Goal: Contribute content

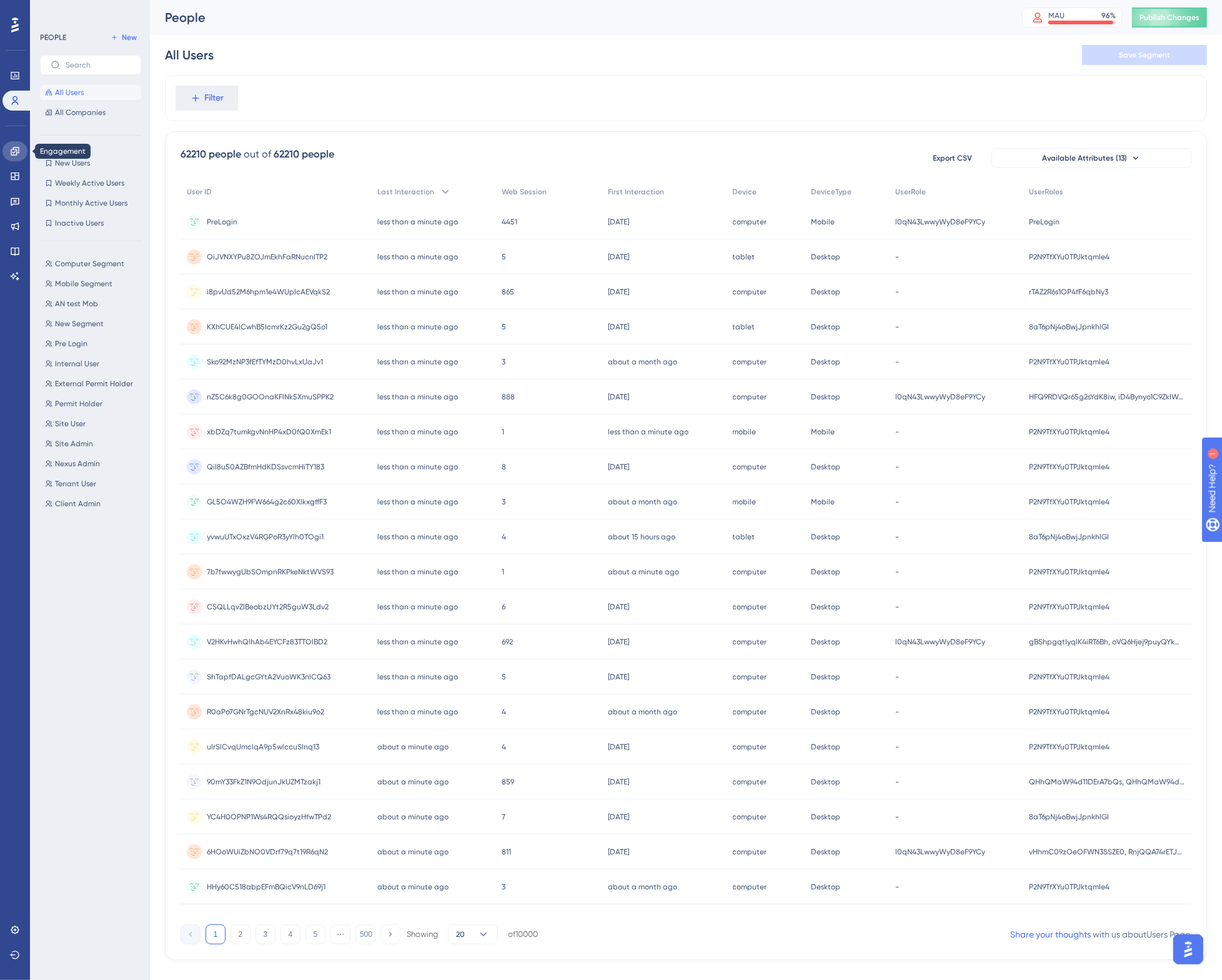
click at [16, 144] on link at bounding box center [14, 151] width 25 height 20
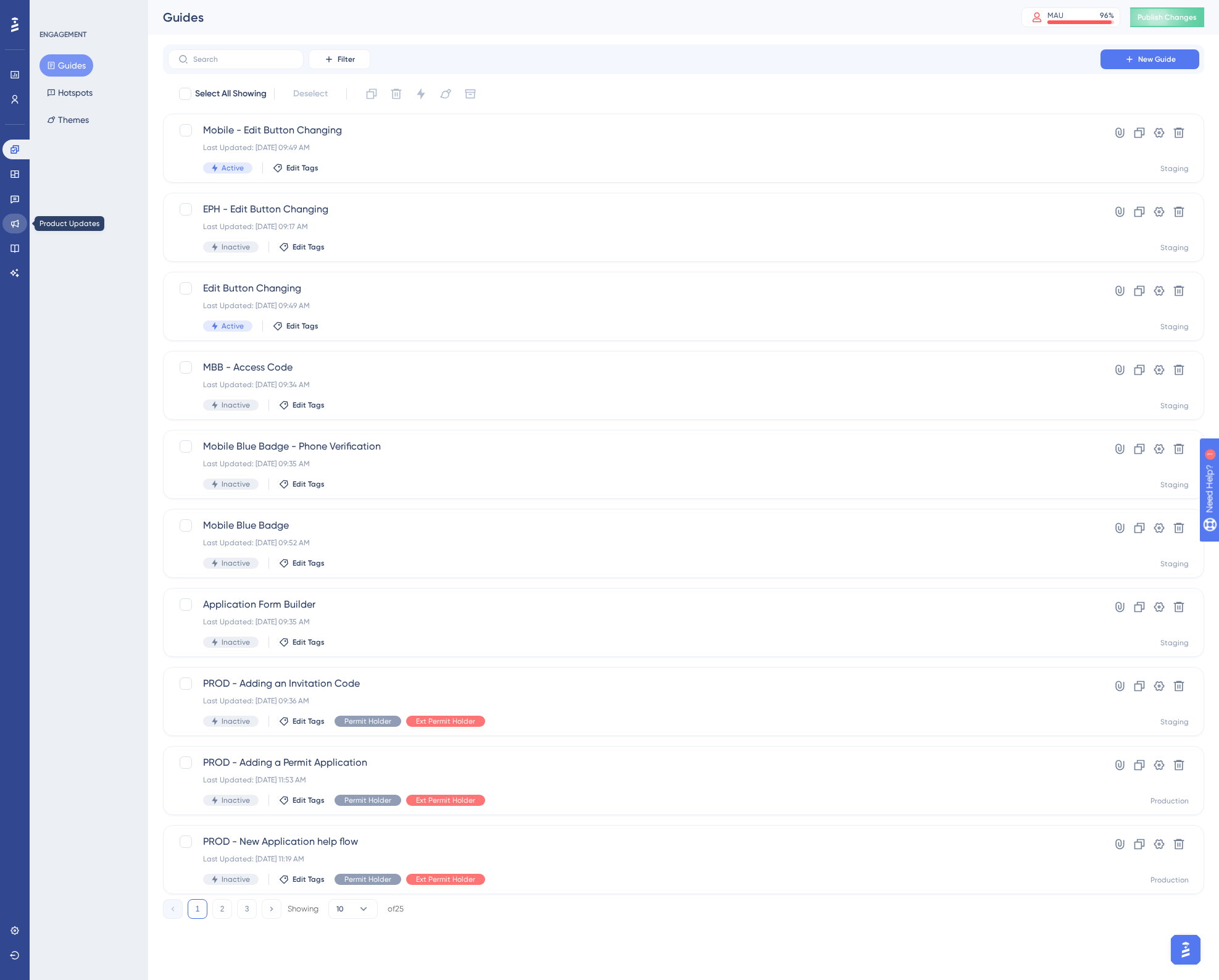
click at [11, 222] on icon at bounding box center [15, 223] width 8 height 8
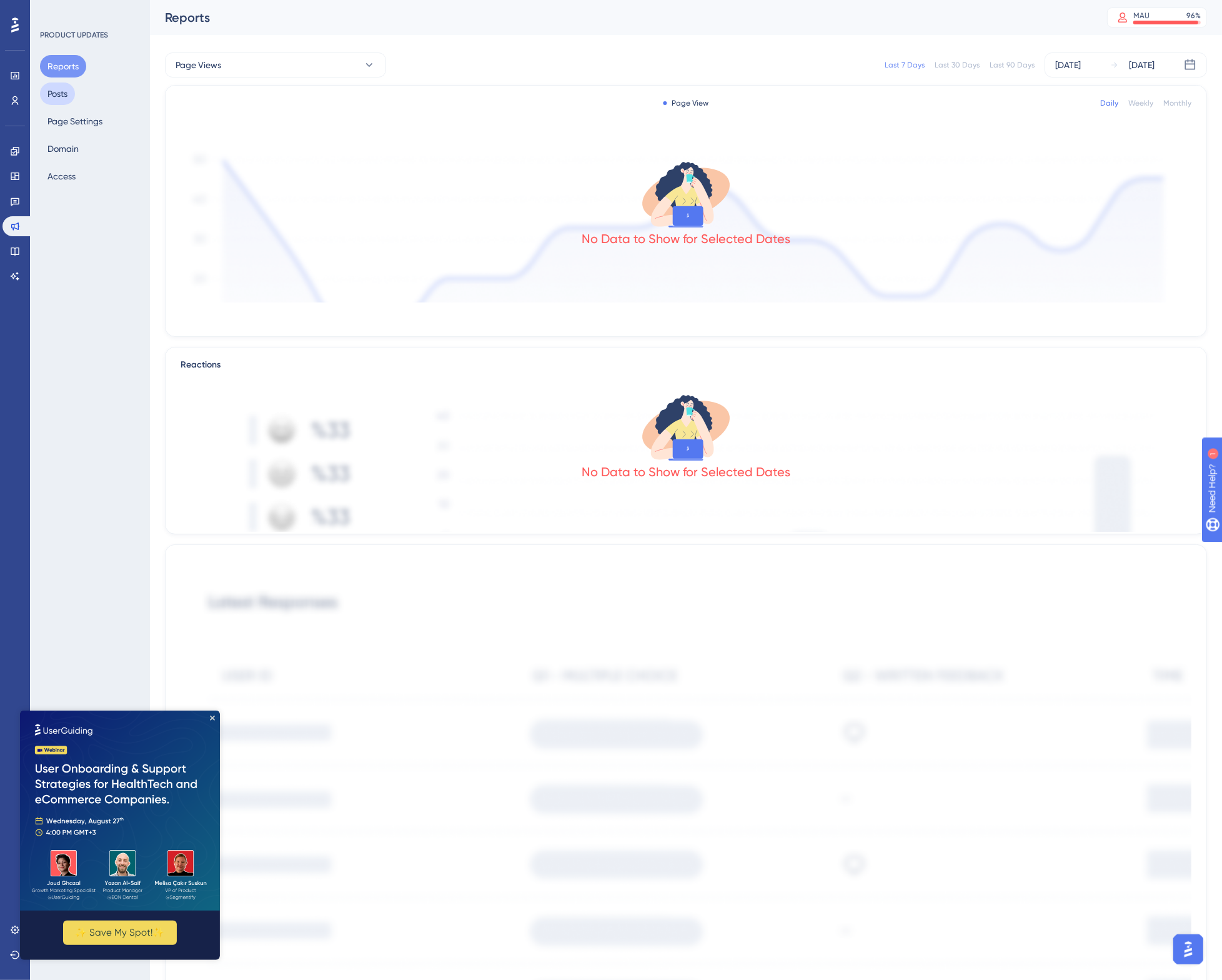
click at [58, 87] on button "Posts" at bounding box center [57, 93] width 35 height 22
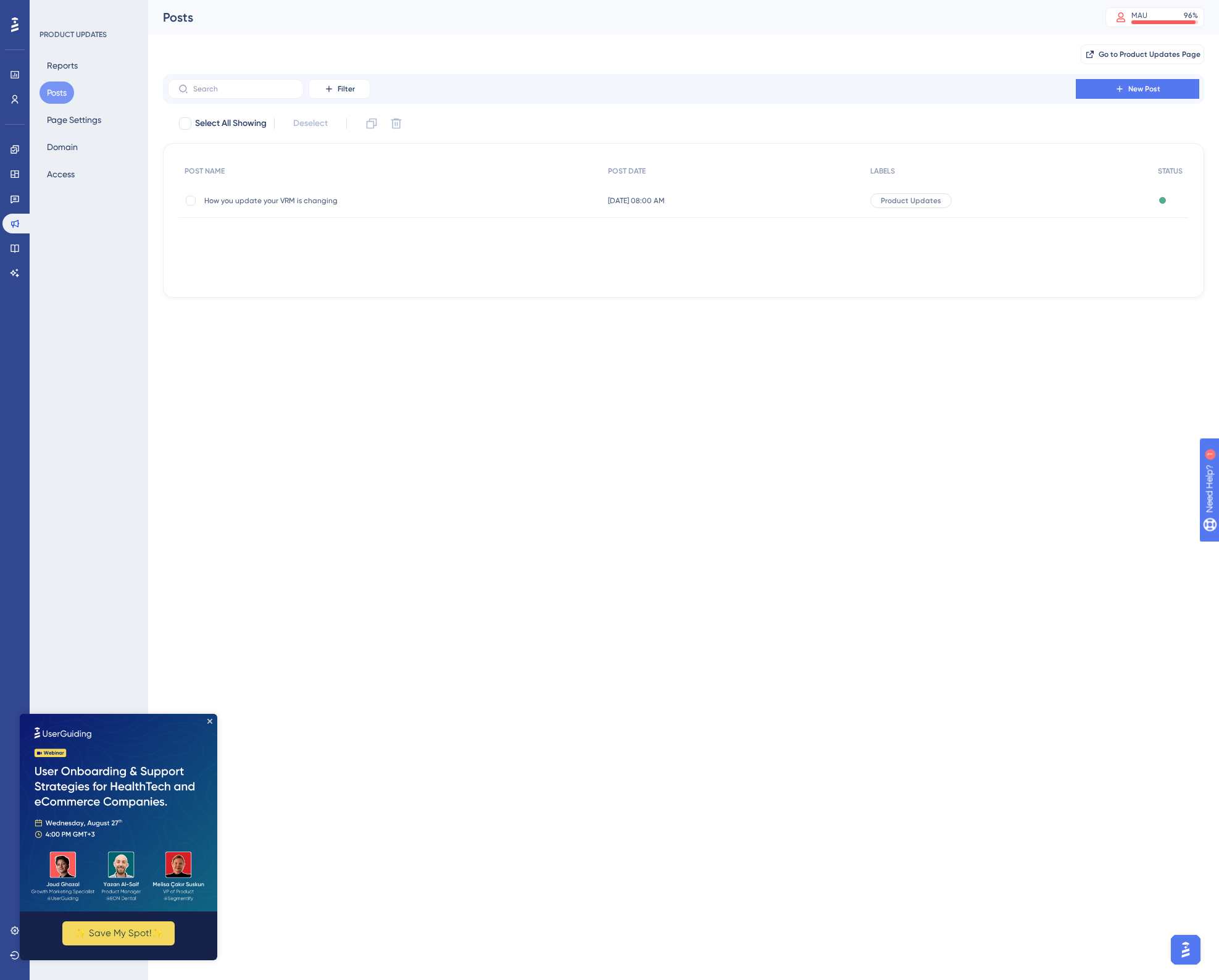
click at [353, 196] on span "How you update your VRM is changing" at bounding box center [303, 201] width 198 height 10
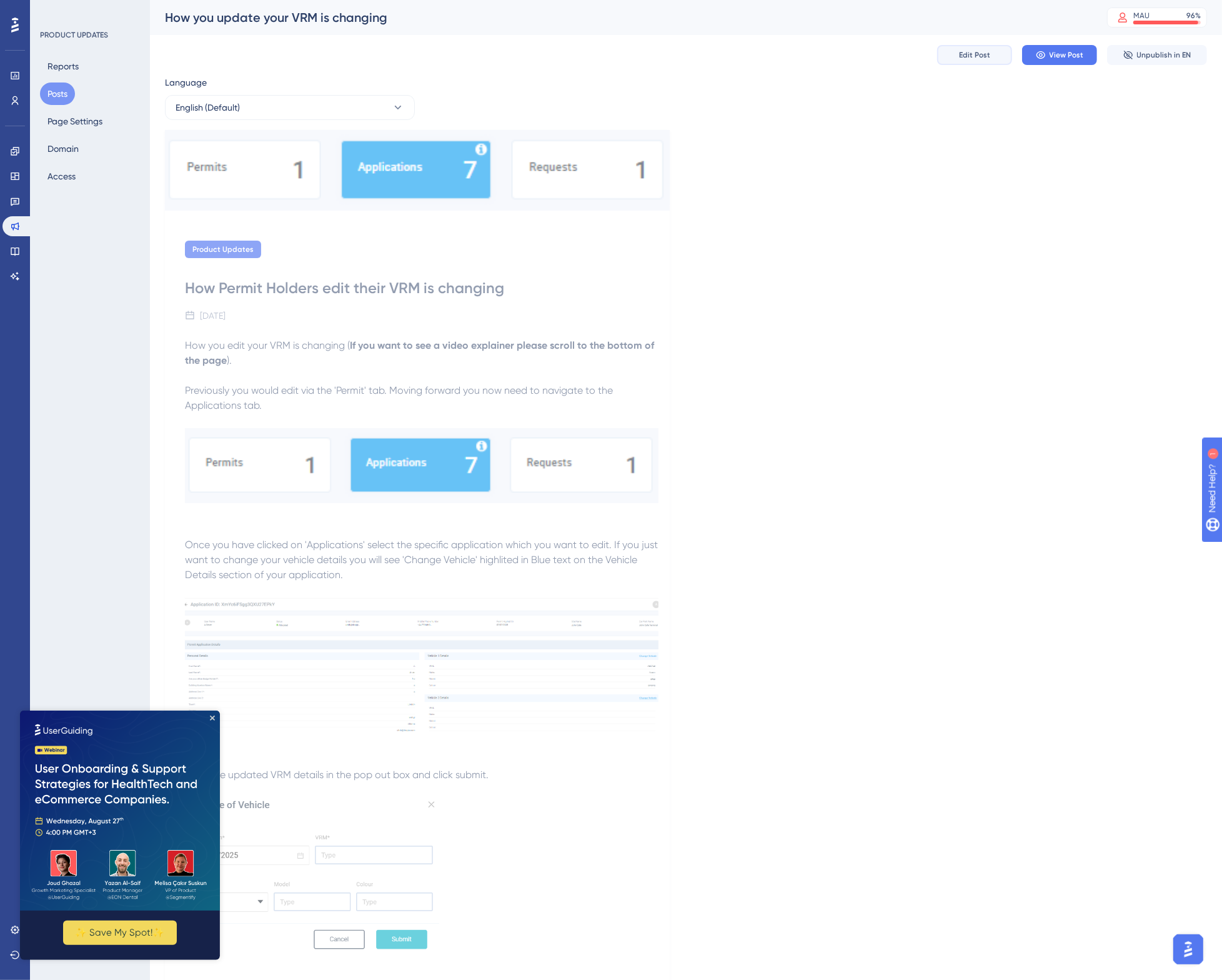
click at [995, 61] on button "Edit Post" at bounding box center [974, 55] width 75 height 20
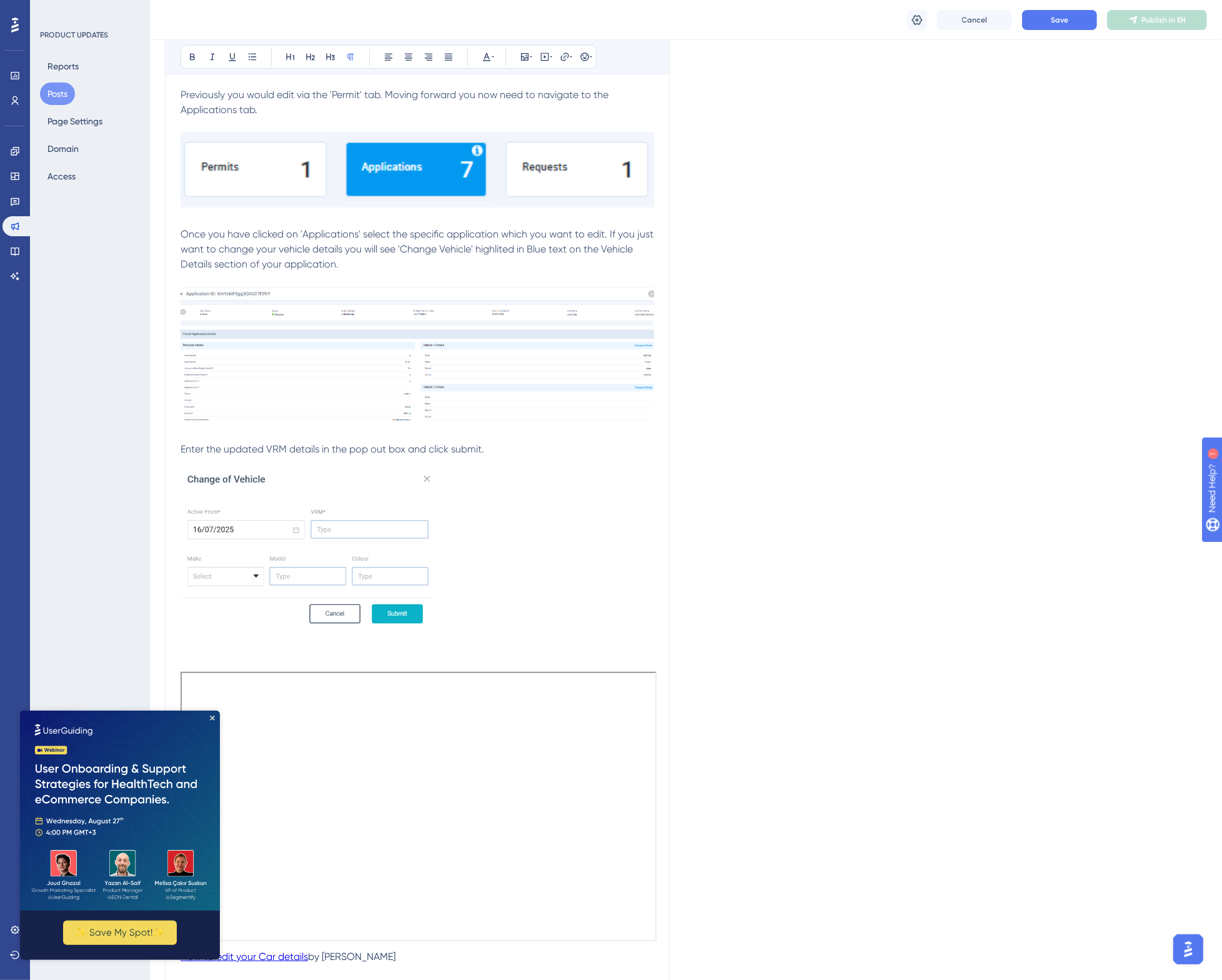
scroll to position [312, 0]
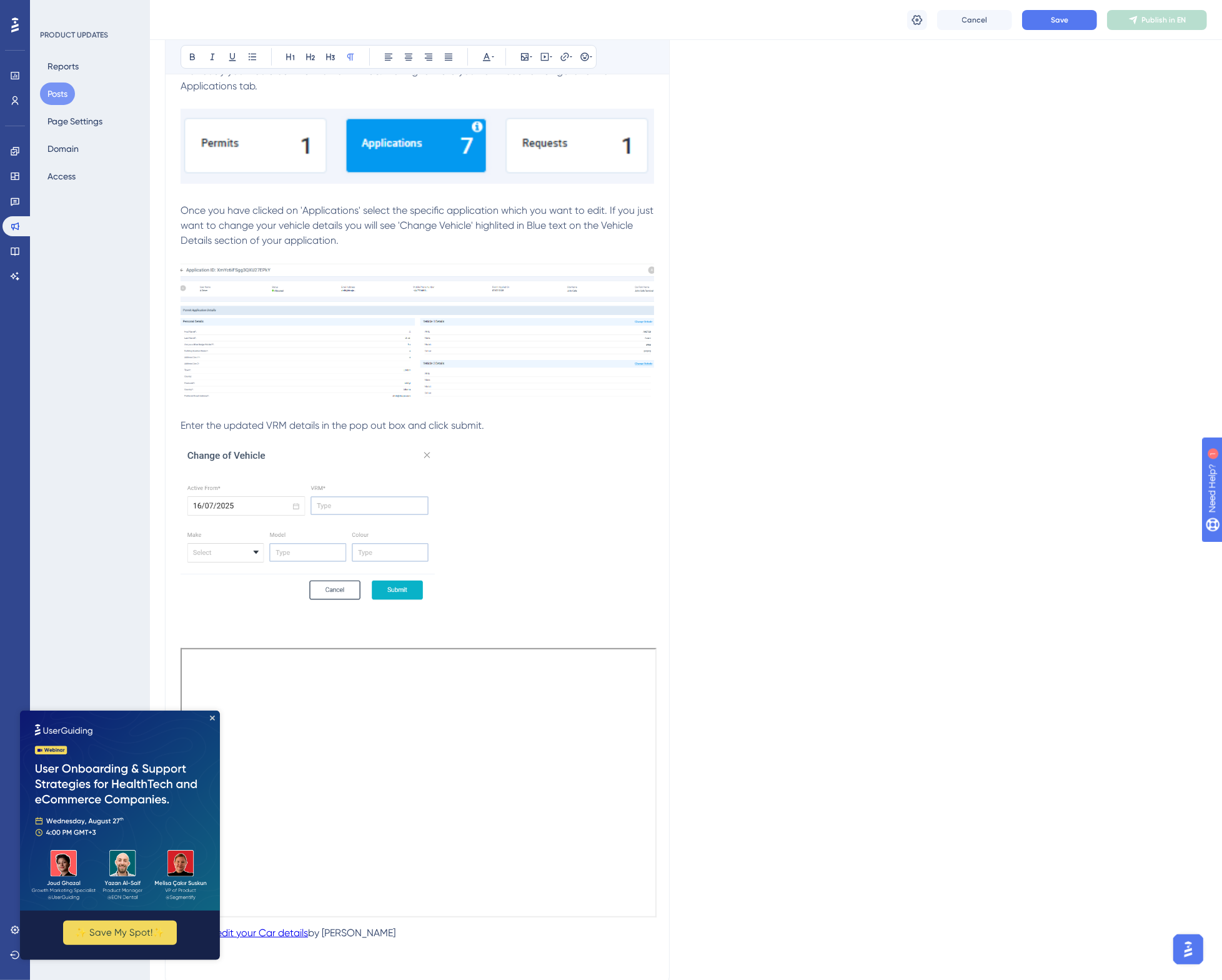
click at [209, 712] on img at bounding box center [120, 810] width 200 height 200
click at [211, 716] on icon "Close Preview" at bounding box center [212, 717] width 5 height 5
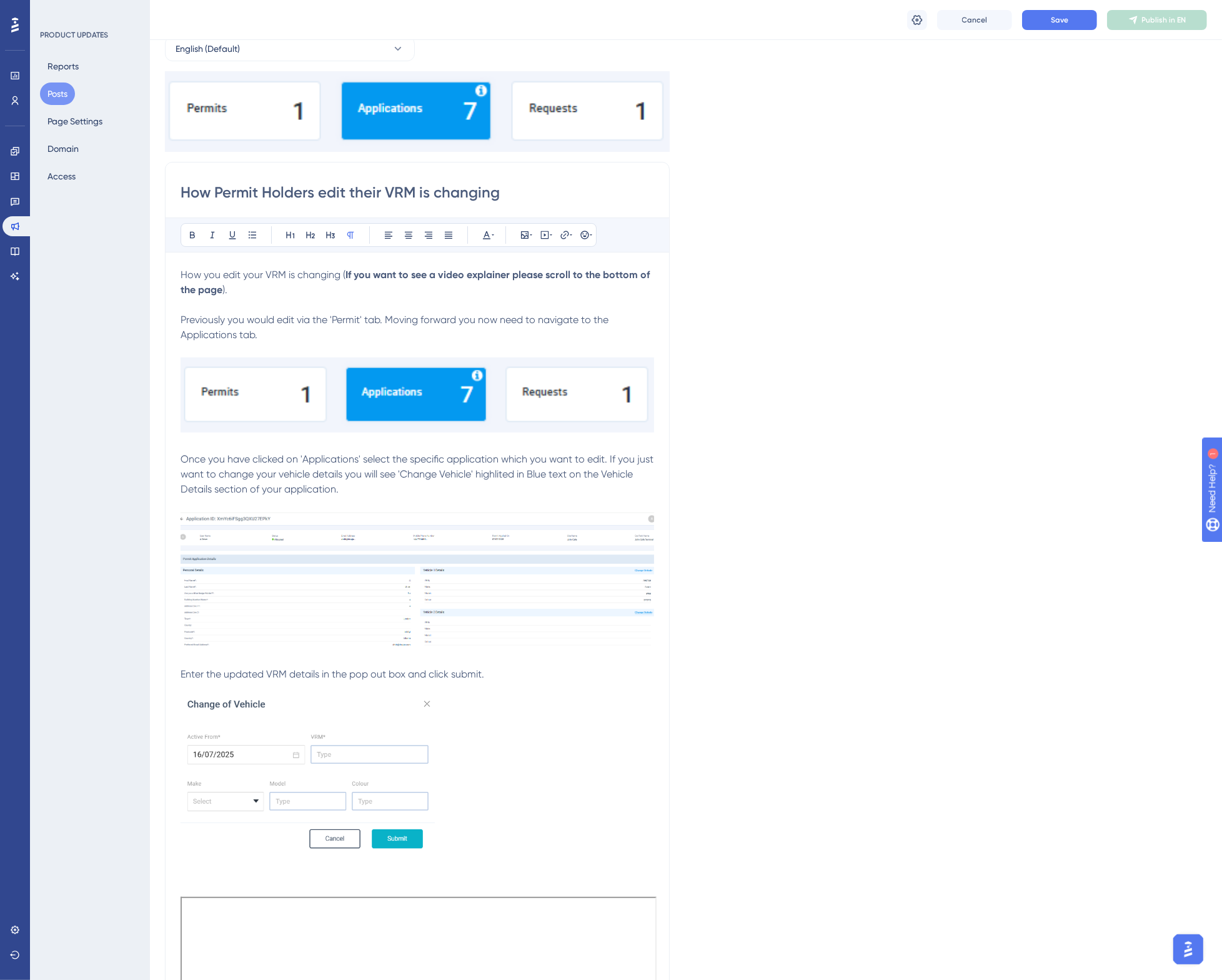
scroll to position [0, 0]
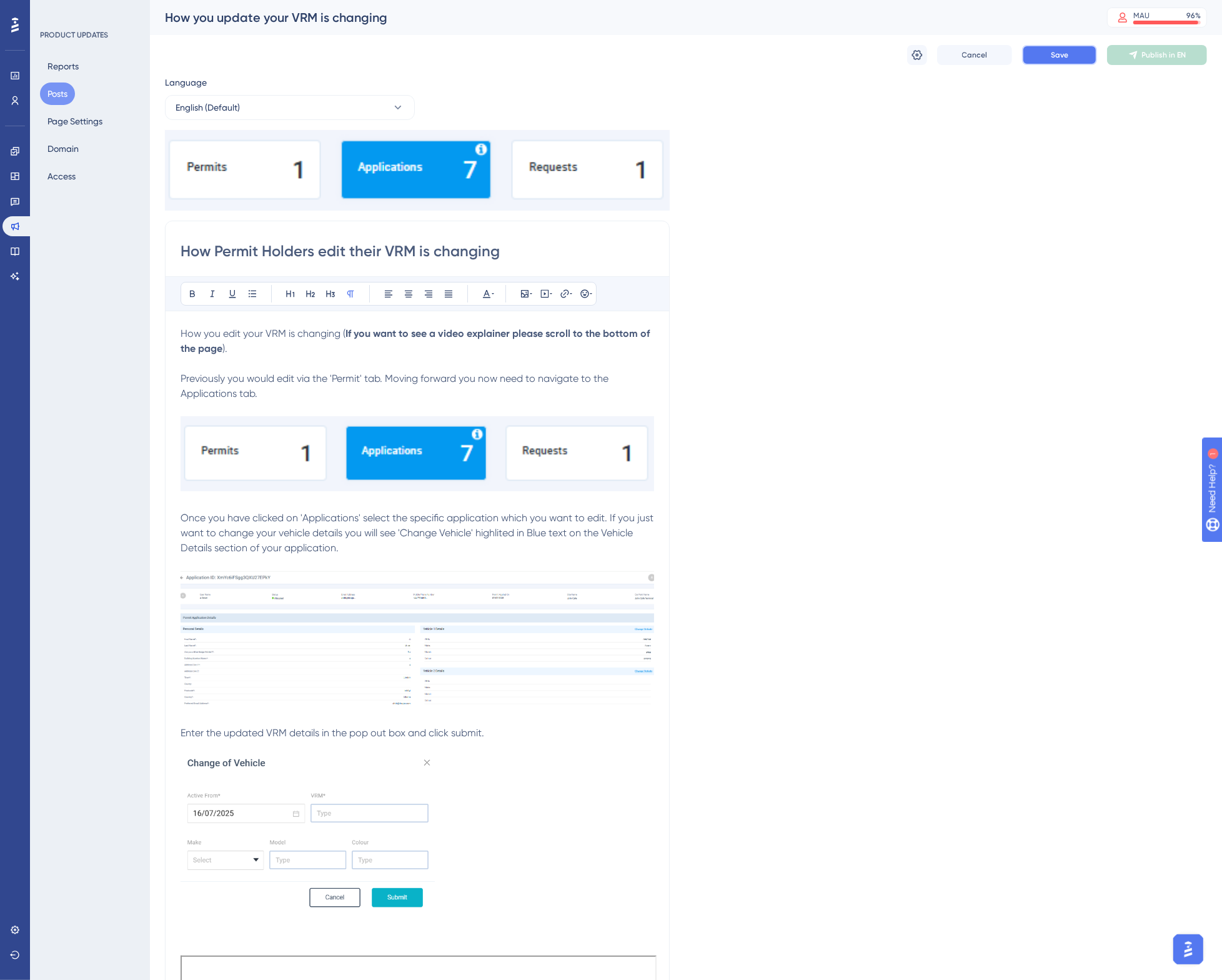
click at [1080, 58] on button "Save" at bounding box center [1059, 55] width 75 height 20
click at [1158, 58] on span "Publish in EN" at bounding box center [1164, 55] width 44 height 10
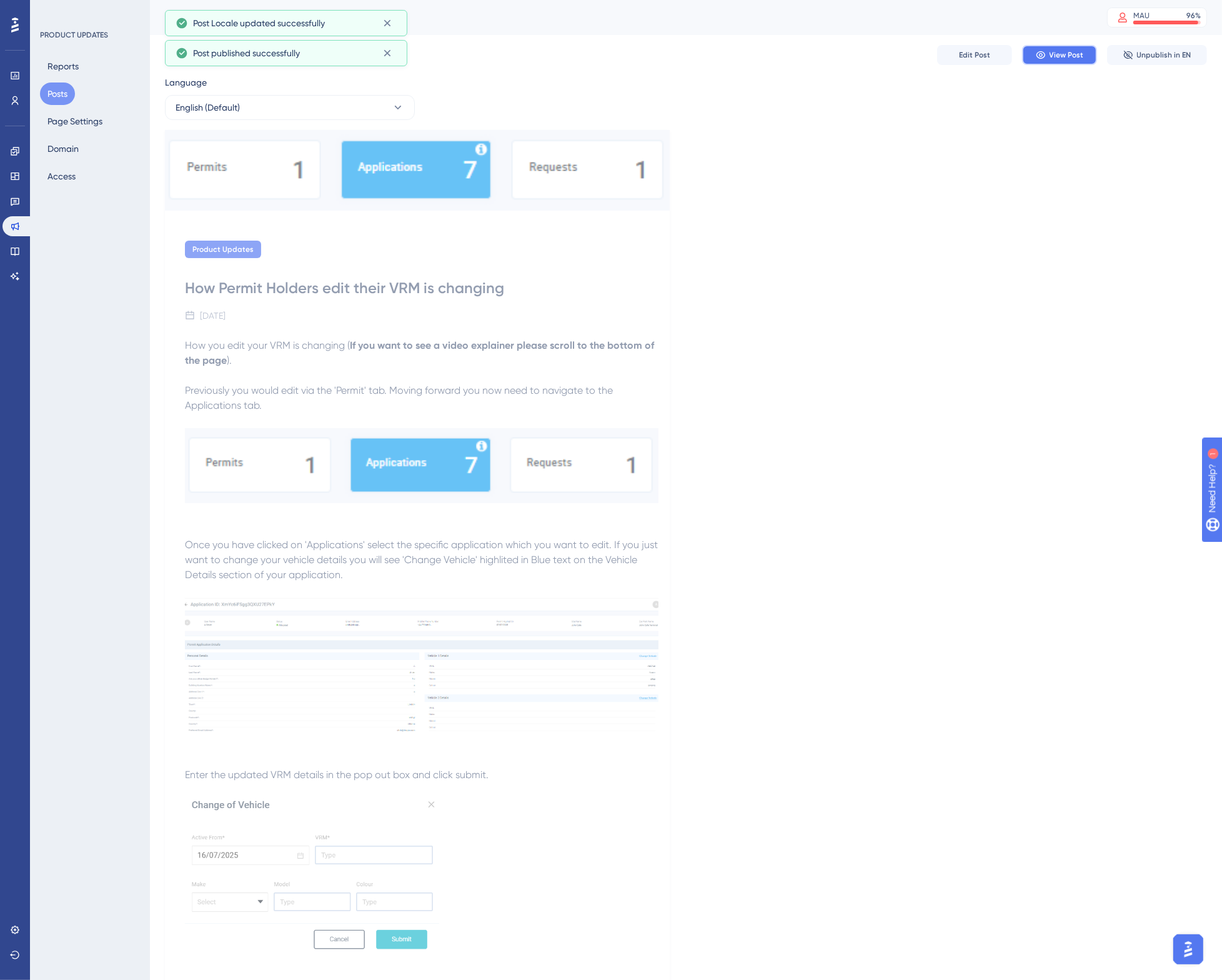
click at [1066, 57] on span "View Post" at bounding box center [1067, 55] width 34 height 10
